Goal: Check status

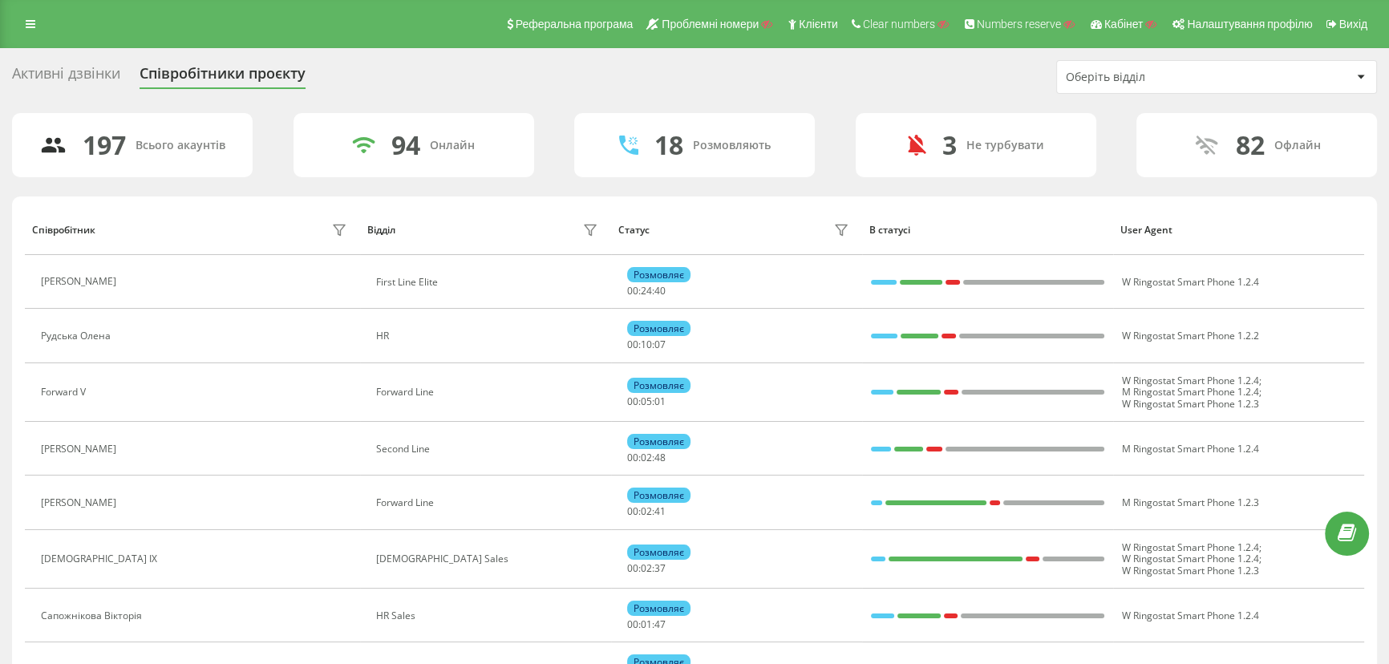
click at [1280, 143] on div "Офлайн" at bounding box center [1297, 146] width 47 height 14
click at [1251, 148] on div "82" at bounding box center [1250, 145] width 29 height 30
click at [1195, 72] on div "Оберіть відділ" at bounding box center [1162, 78] width 192 height 14
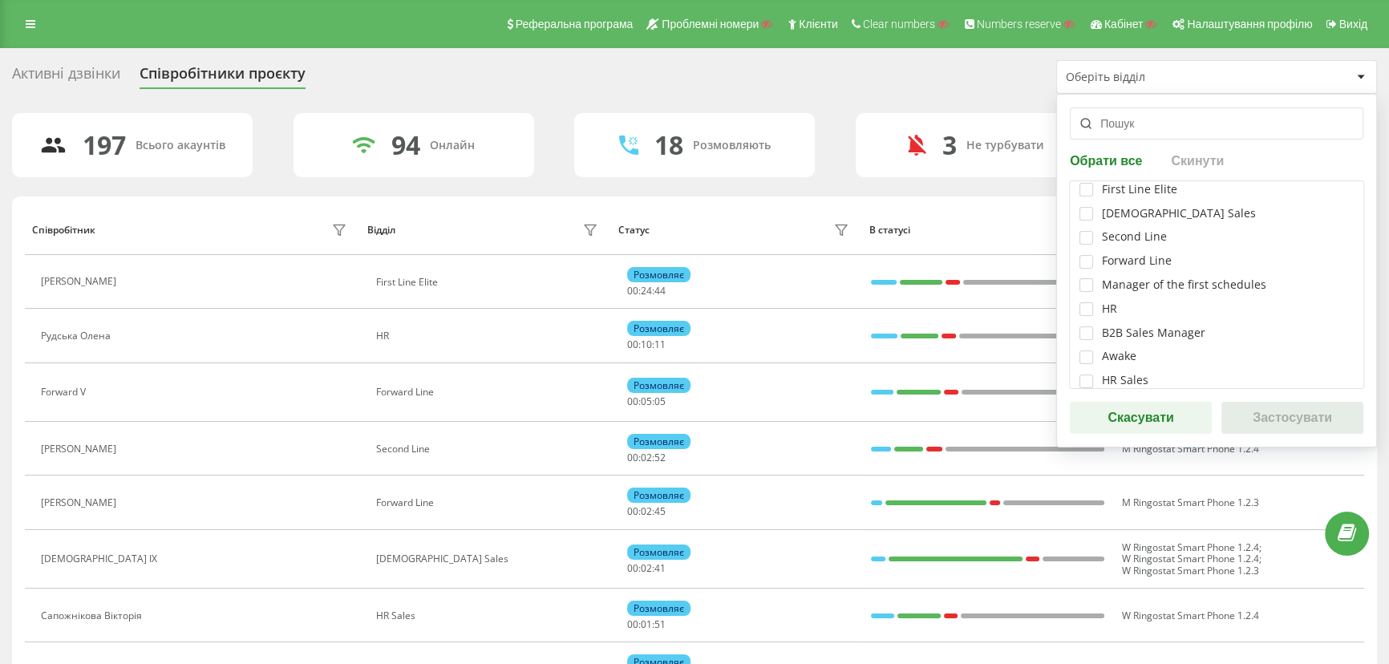
scroll to position [64, 0]
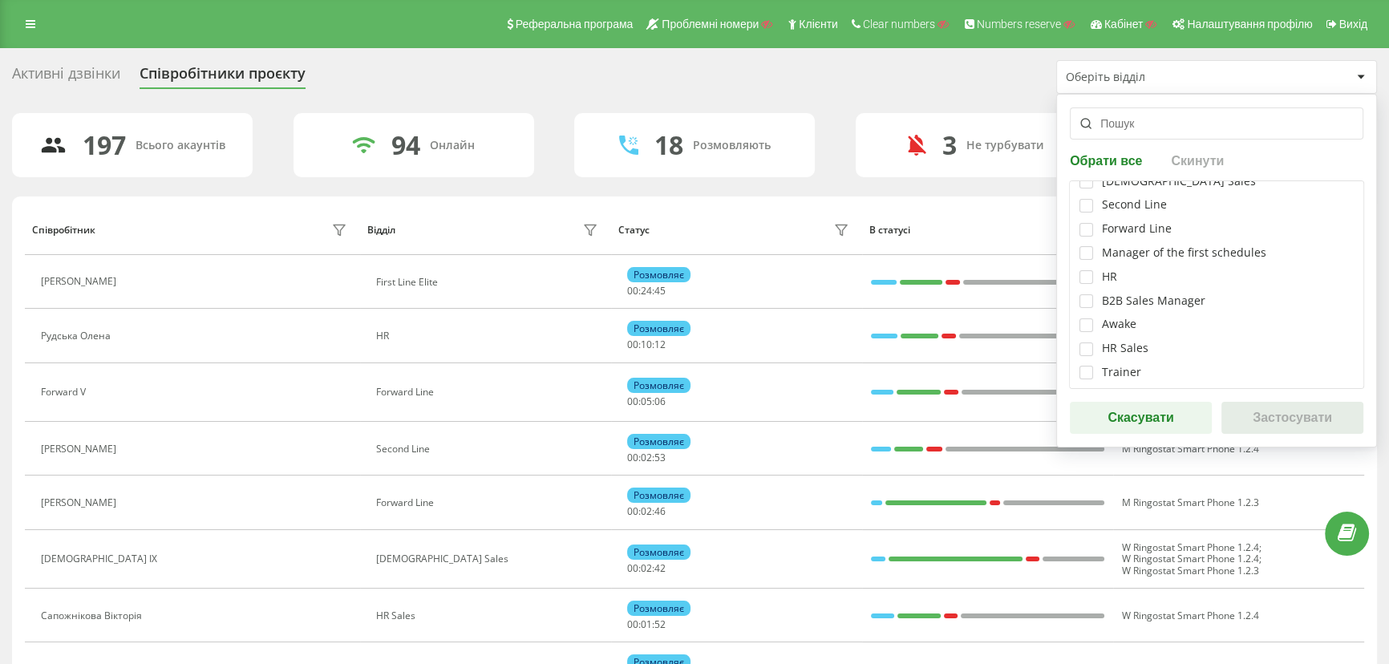
click at [1142, 326] on div "Awake" at bounding box center [1216, 325] width 274 height 14
click at [1087, 318] on label at bounding box center [1086, 318] width 14 height 0
checkbox input "true"
click at [1277, 423] on button "Застосувати" at bounding box center [1292, 418] width 142 height 32
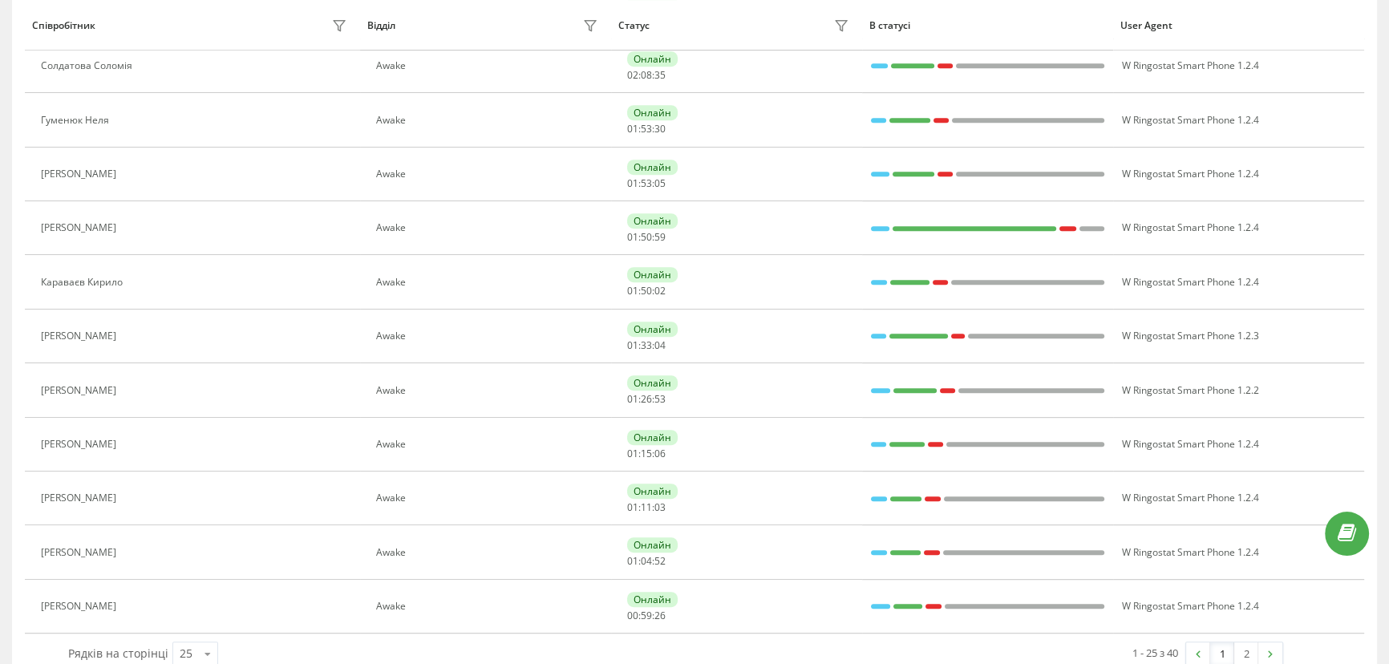
scroll to position [1000, 0]
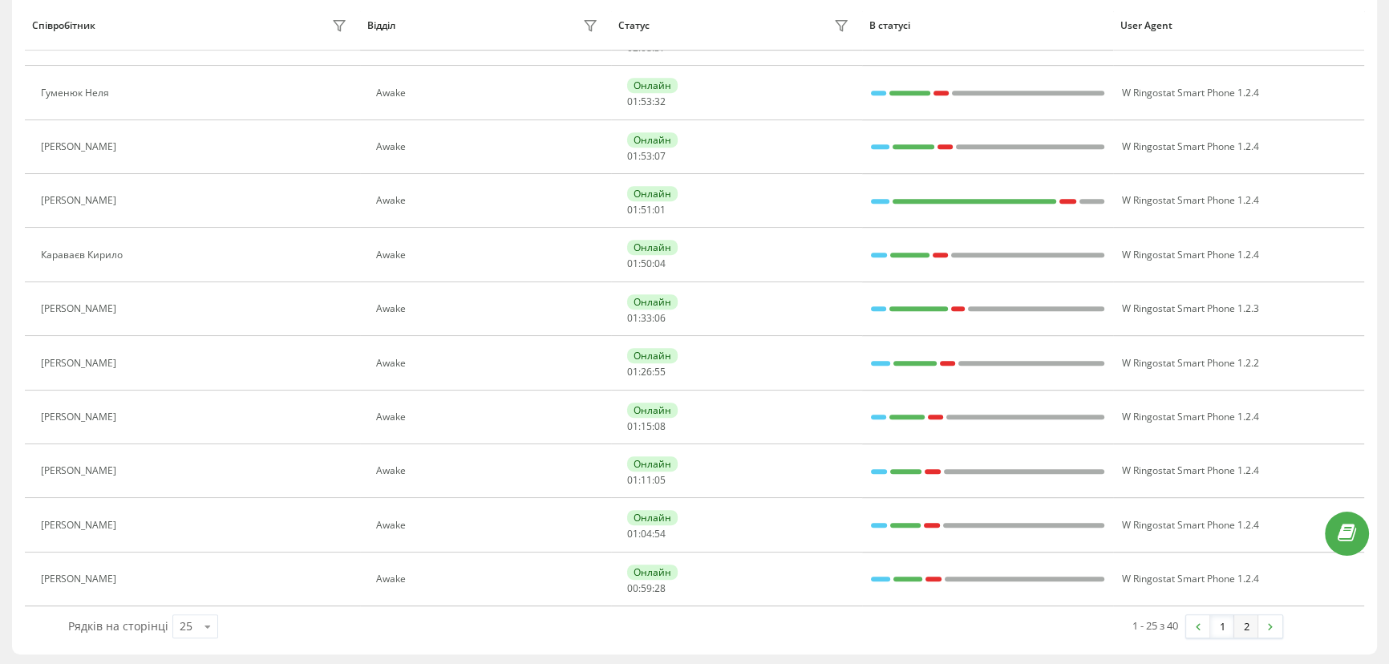
click at [1251, 623] on link "2" at bounding box center [1246, 626] width 24 height 22
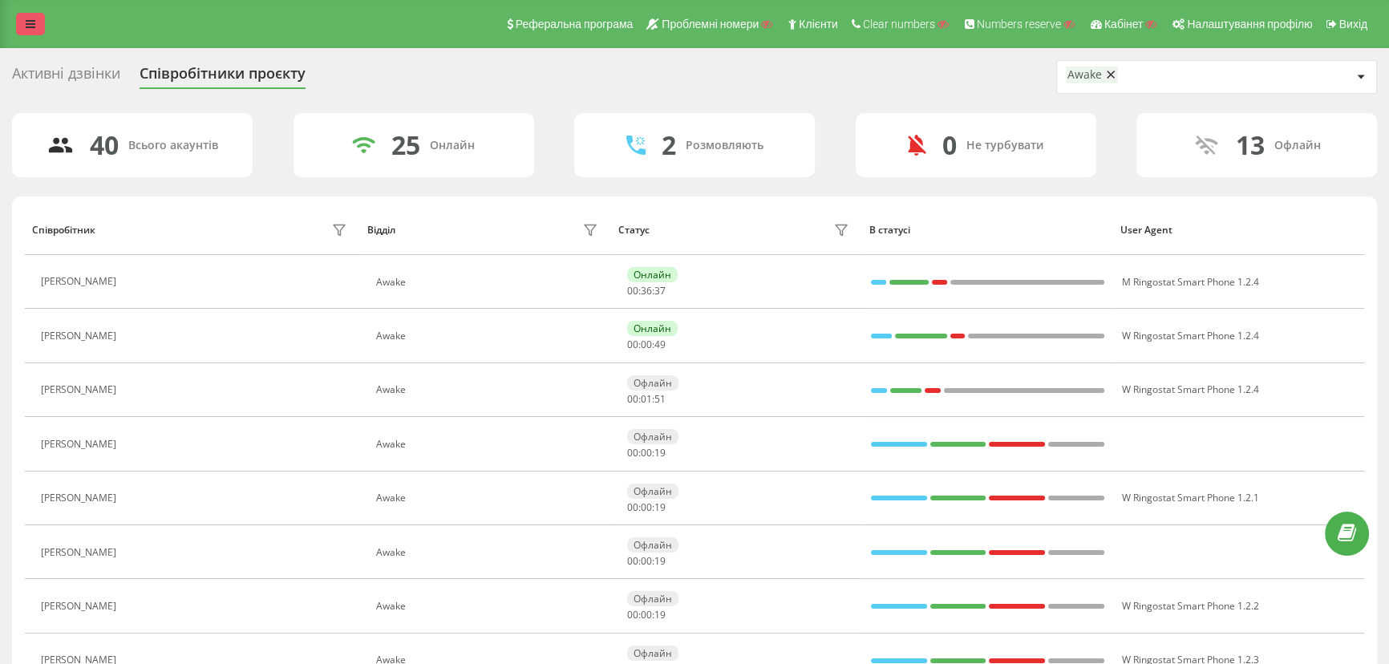
click at [30, 21] on icon at bounding box center [31, 23] width 10 height 11
